Goal: Find specific page/section: Find specific page/section

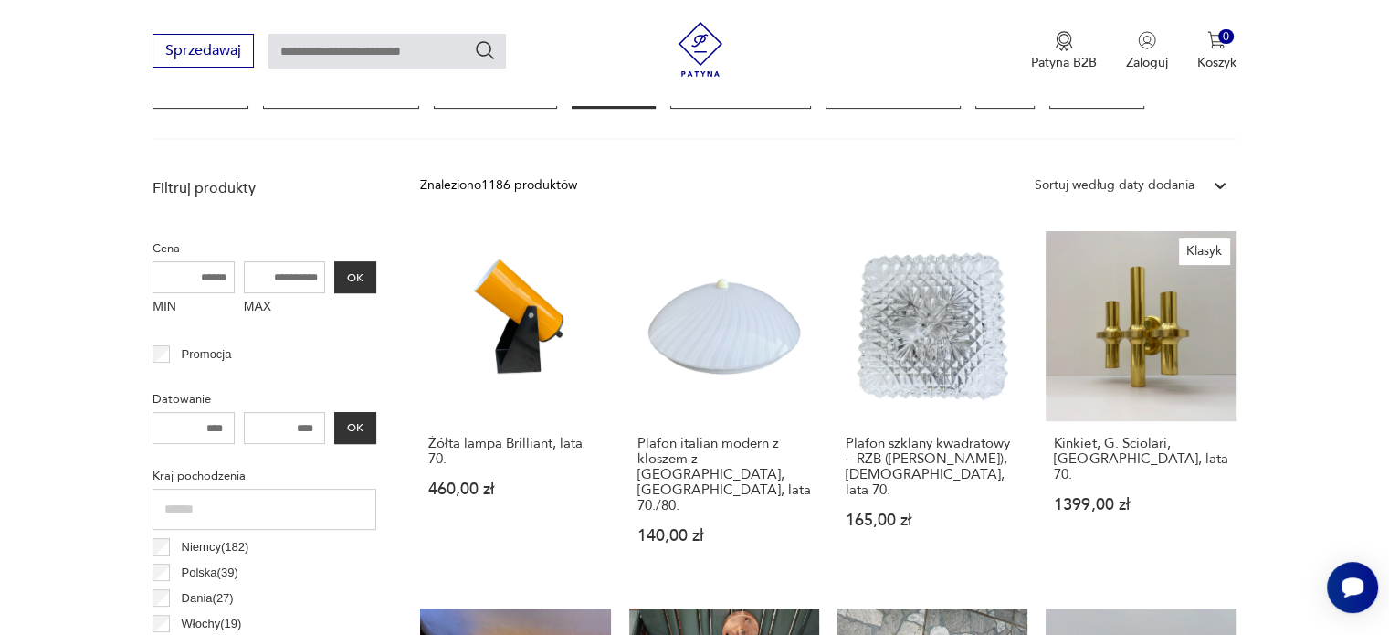
scroll to position [548, 0]
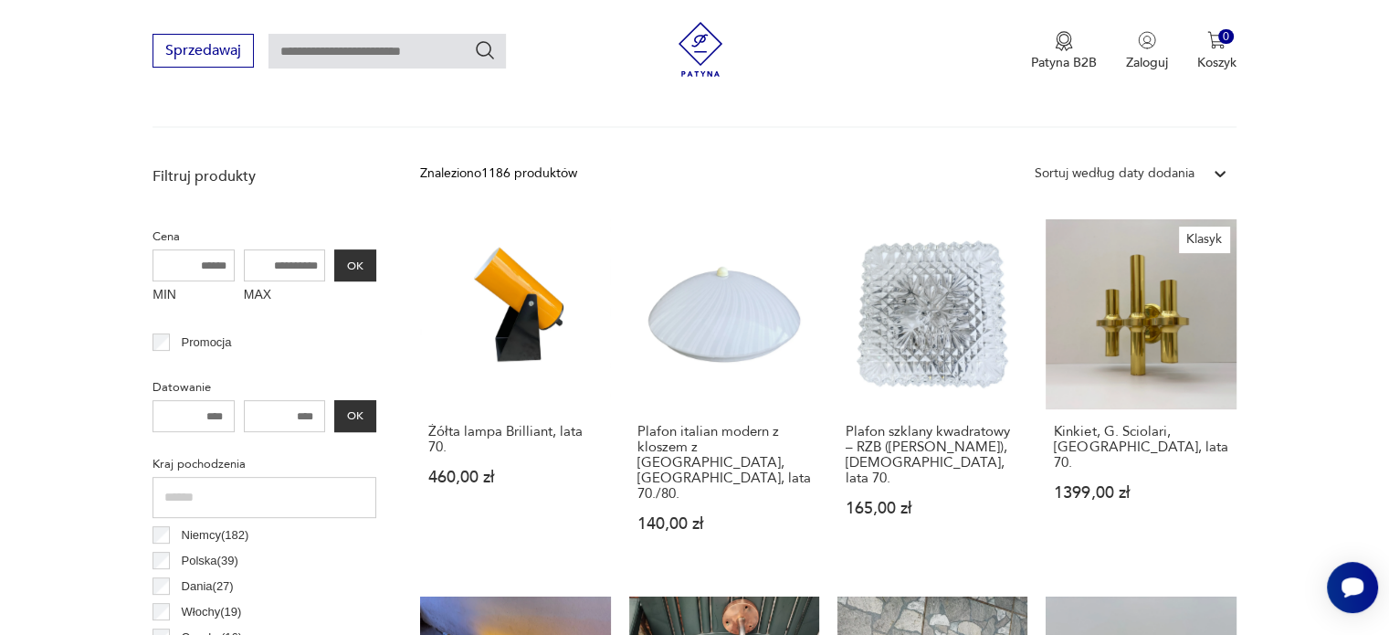
click at [292, 269] on input "MAX" at bounding box center [285, 265] width 82 height 32
drag, startPoint x: 322, startPoint y: 266, endPoint x: 231, endPoint y: 258, distance: 91.6
click at [231, 258] on div "MIN MAX OK" at bounding box center [265, 279] width 224 height 61
click at [273, 267] on input "MAX" at bounding box center [285, 265] width 82 height 32
click at [279, 266] on input "MAX" at bounding box center [285, 265] width 82 height 32
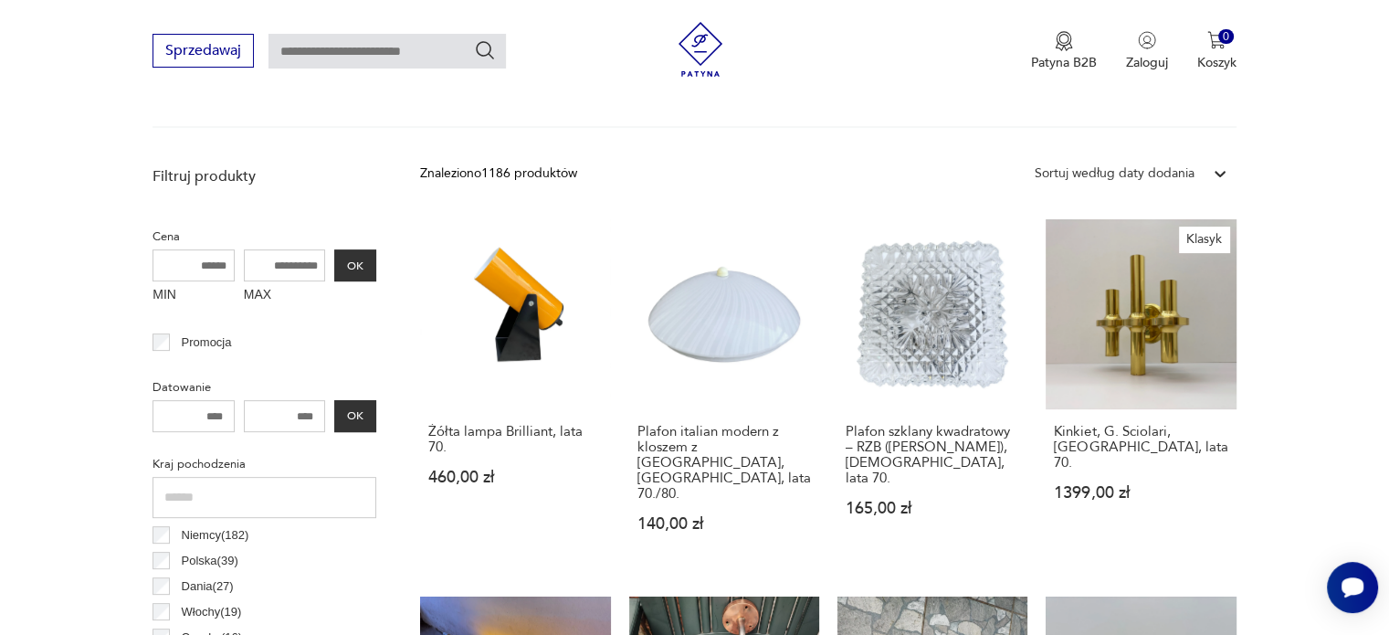
click at [278, 263] on input "MAX" at bounding box center [285, 265] width 82 height 32
type input "***"
click at [362, 267] on button "OK" at bounding box center [355, 265] width 42 height 32
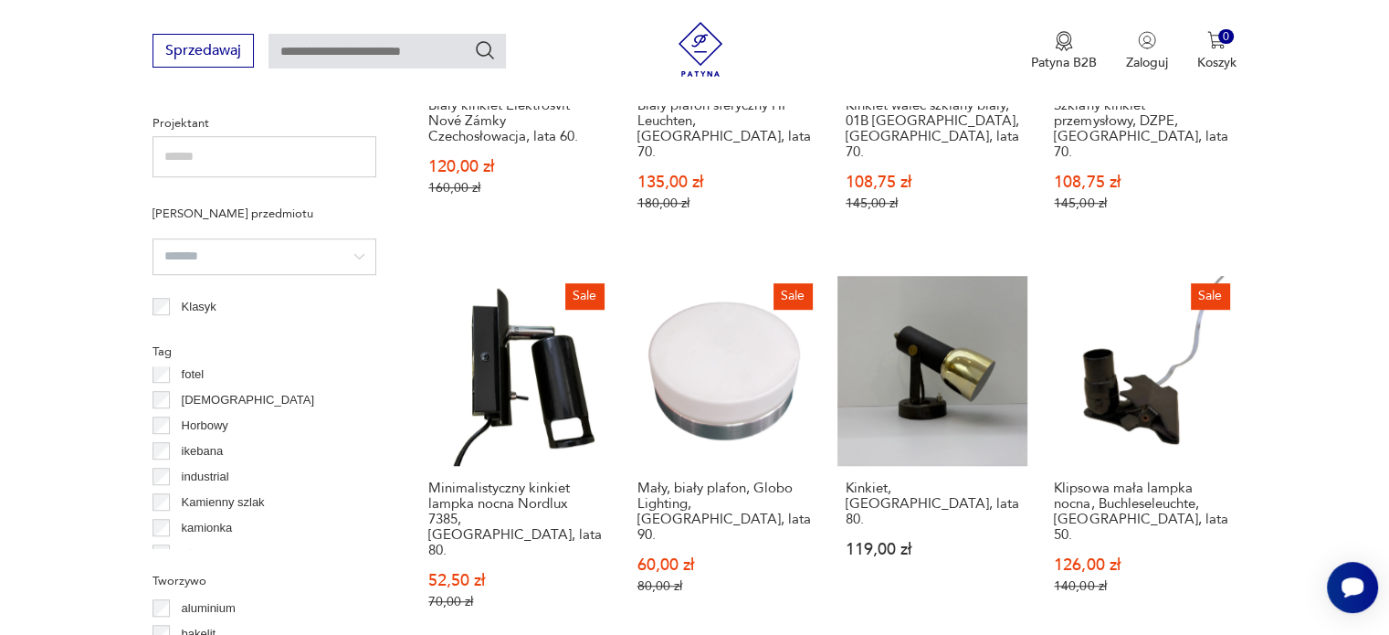
scroll to position [407, 0]
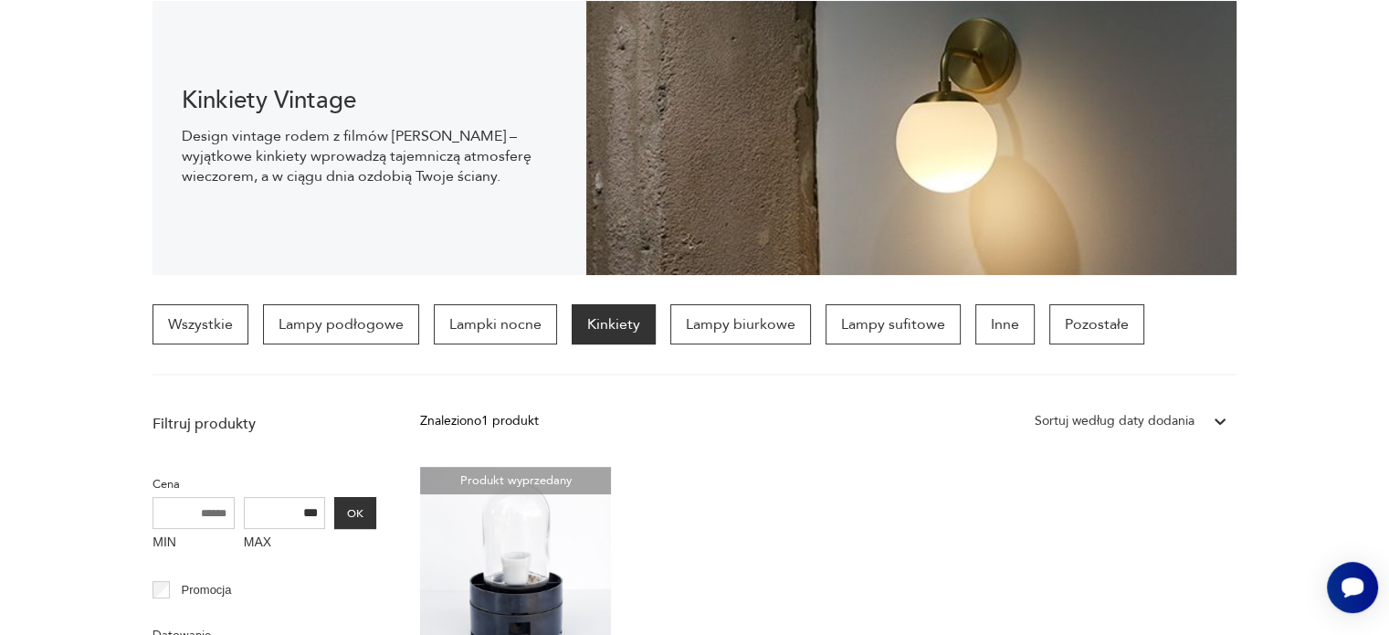
scroll to position [66, 0]
